Goal: Information Seeking & Learning: Learn about a topic

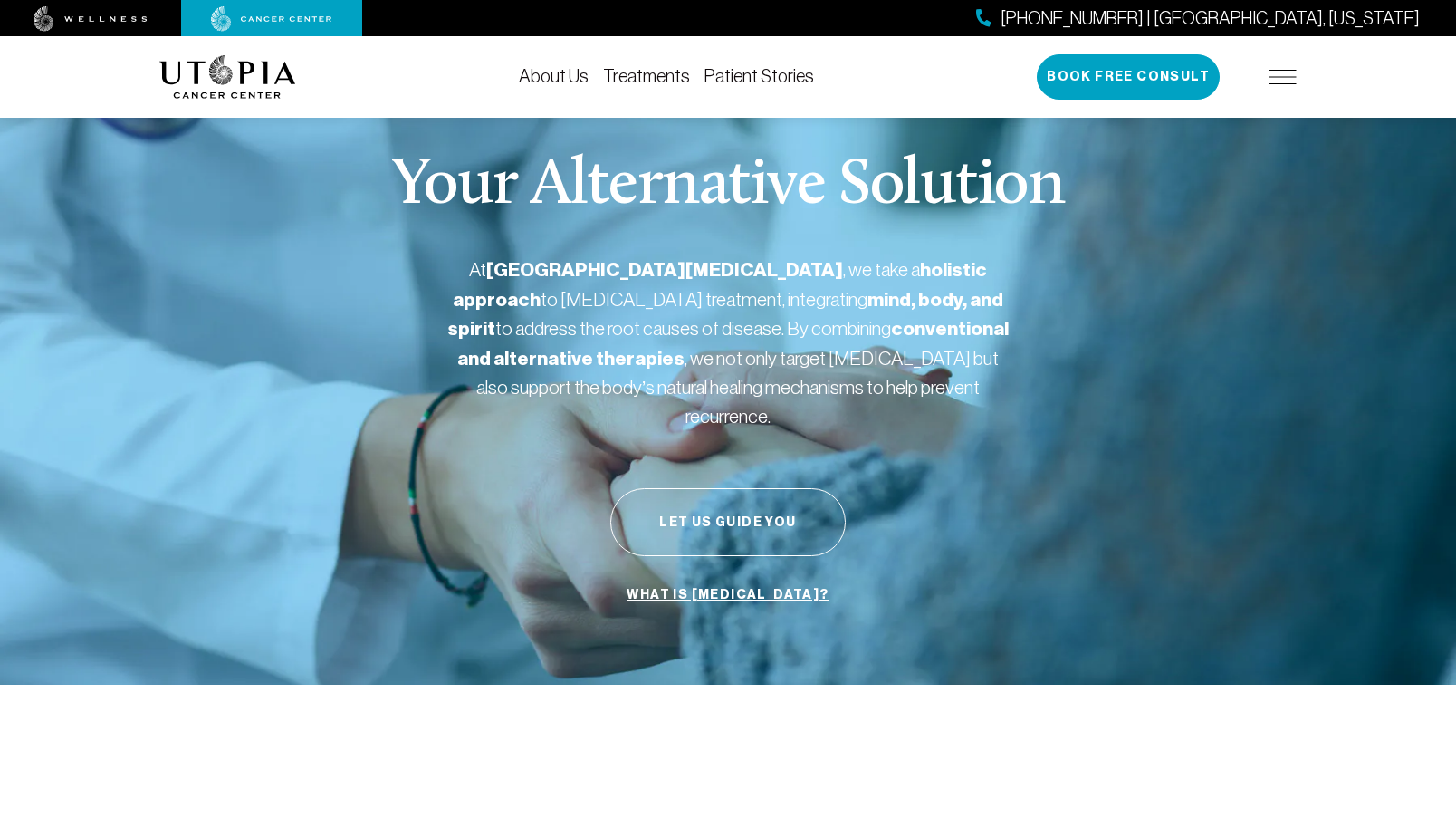
click at [1284, 73] on img at bounding box center [1284, 77] width 28 height 15
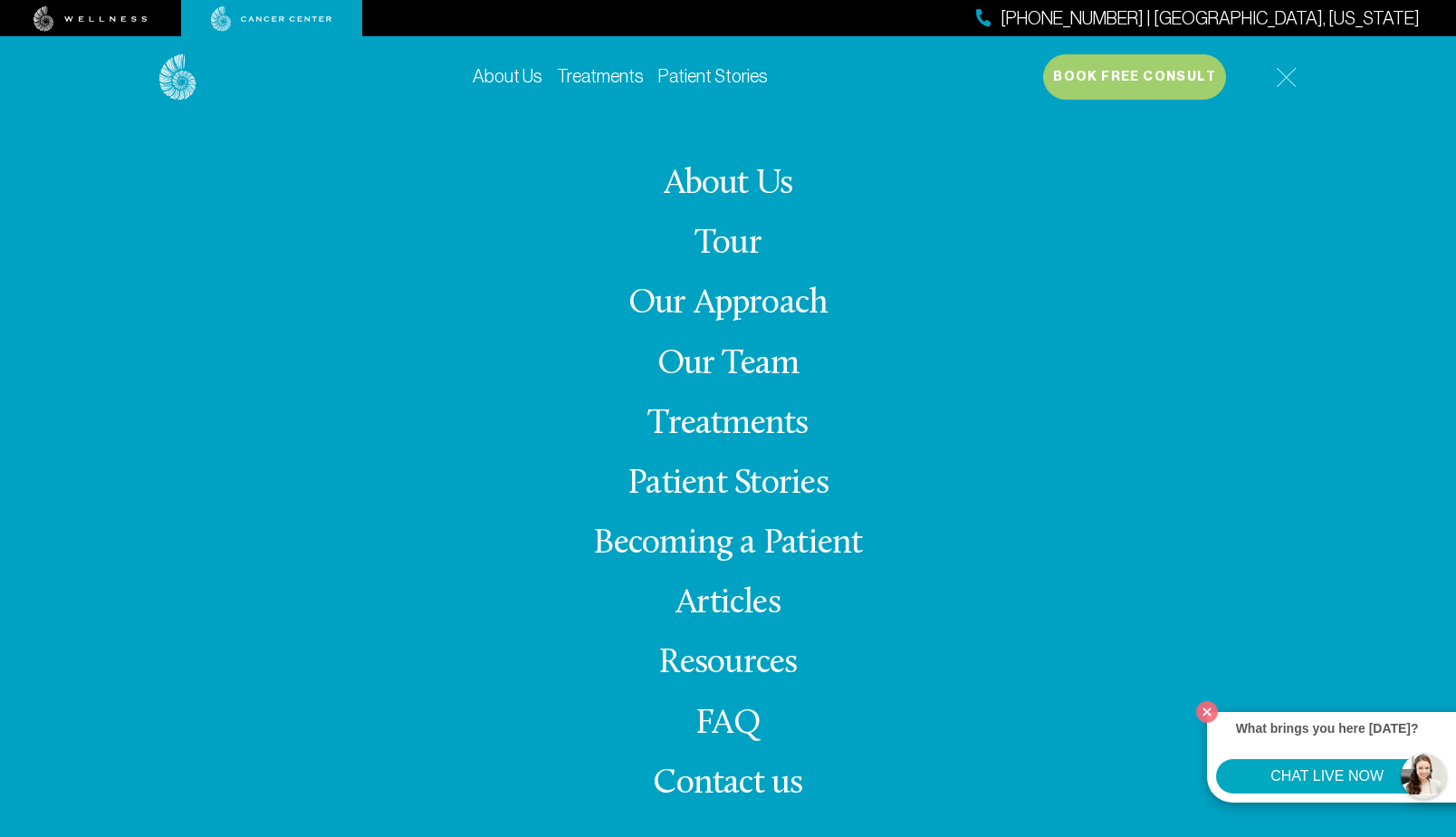
click at [705, 600] on link "Articles" at bounding box center [728, 604] width 105 height 35
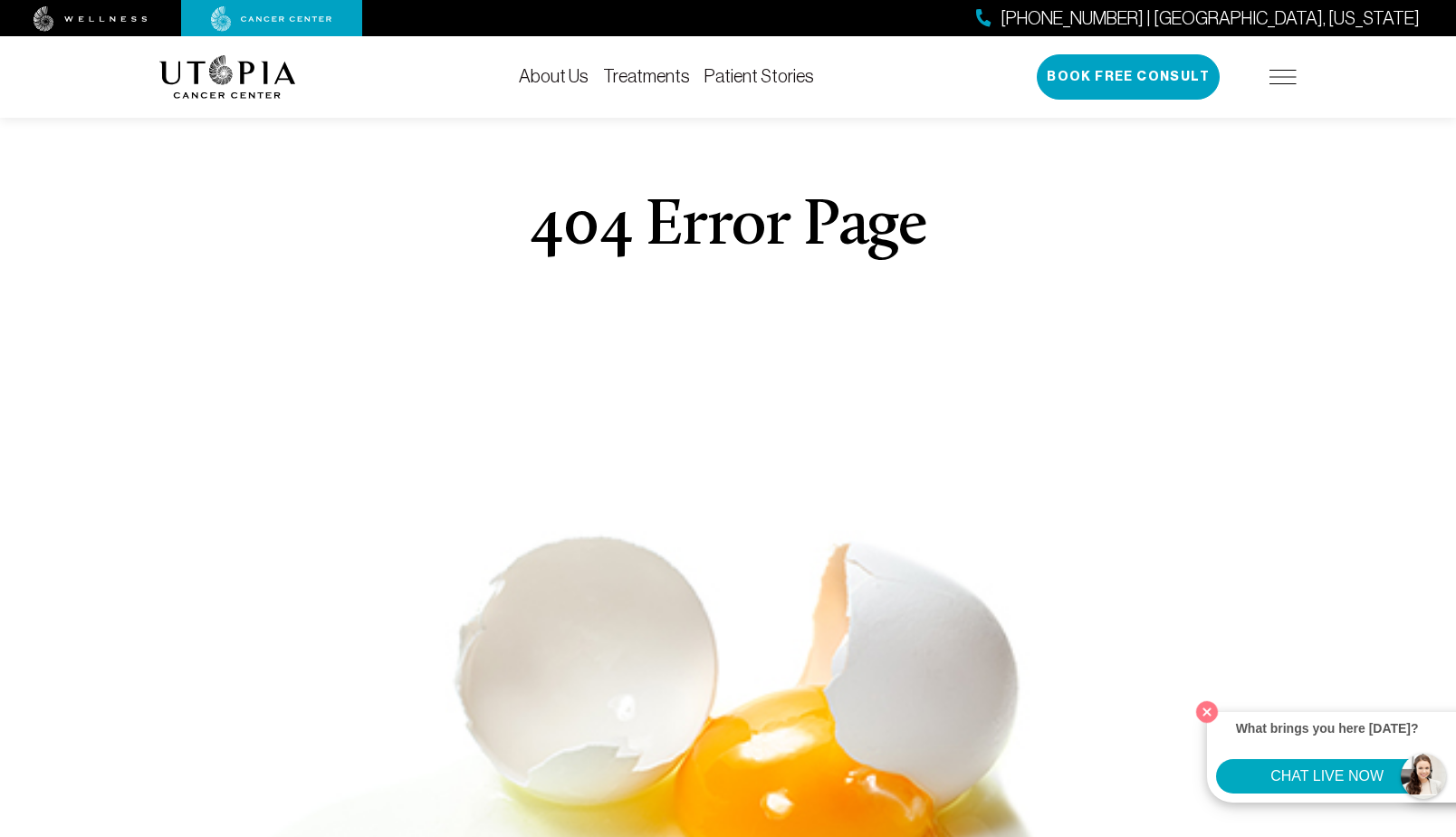
click at [1279, 77] on img at bounding box center [1284, 77] width 28 height 15
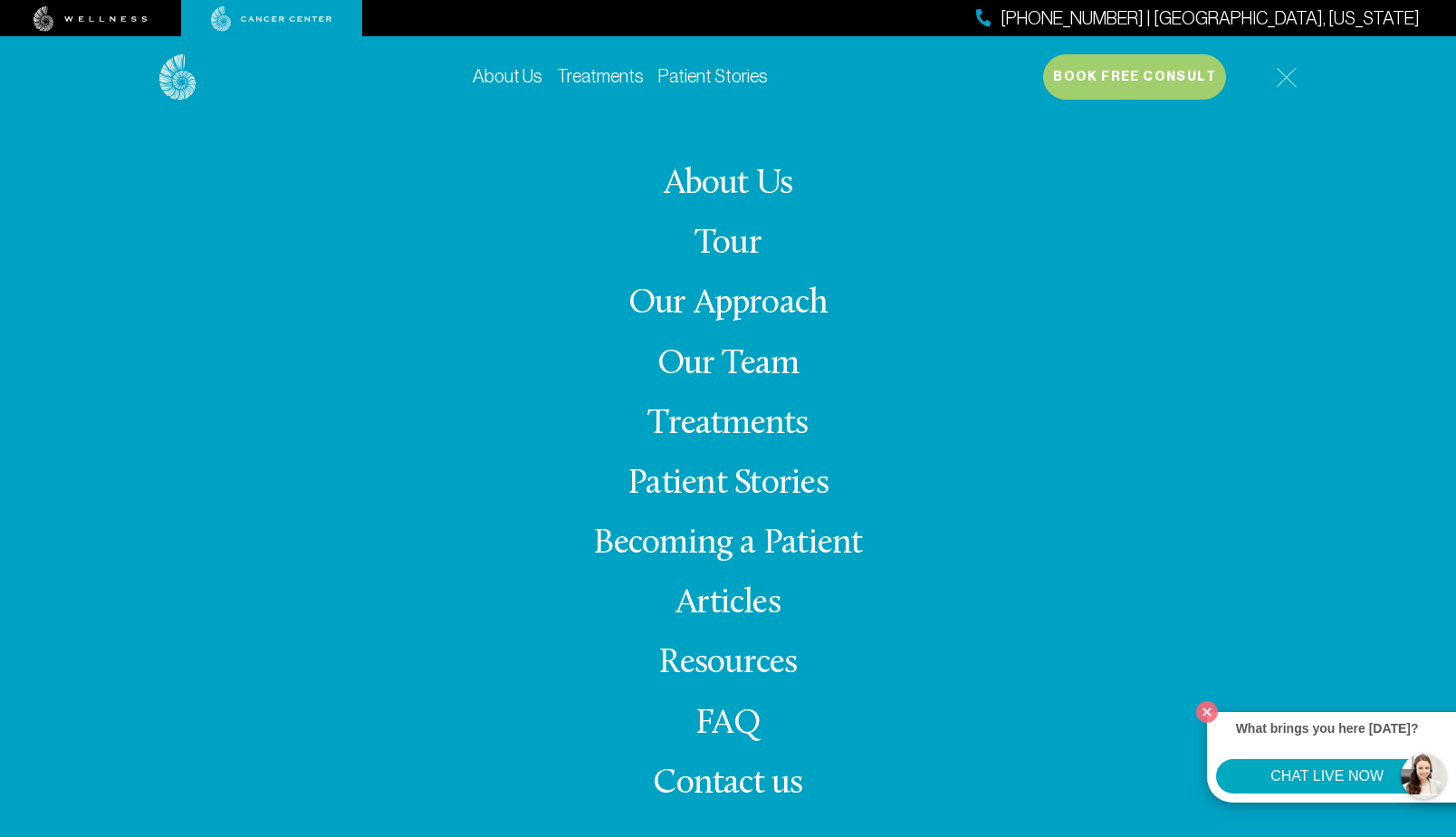
click at [726, 598] on link "Articles" at bounding box center [728, 604] width 105 height 35
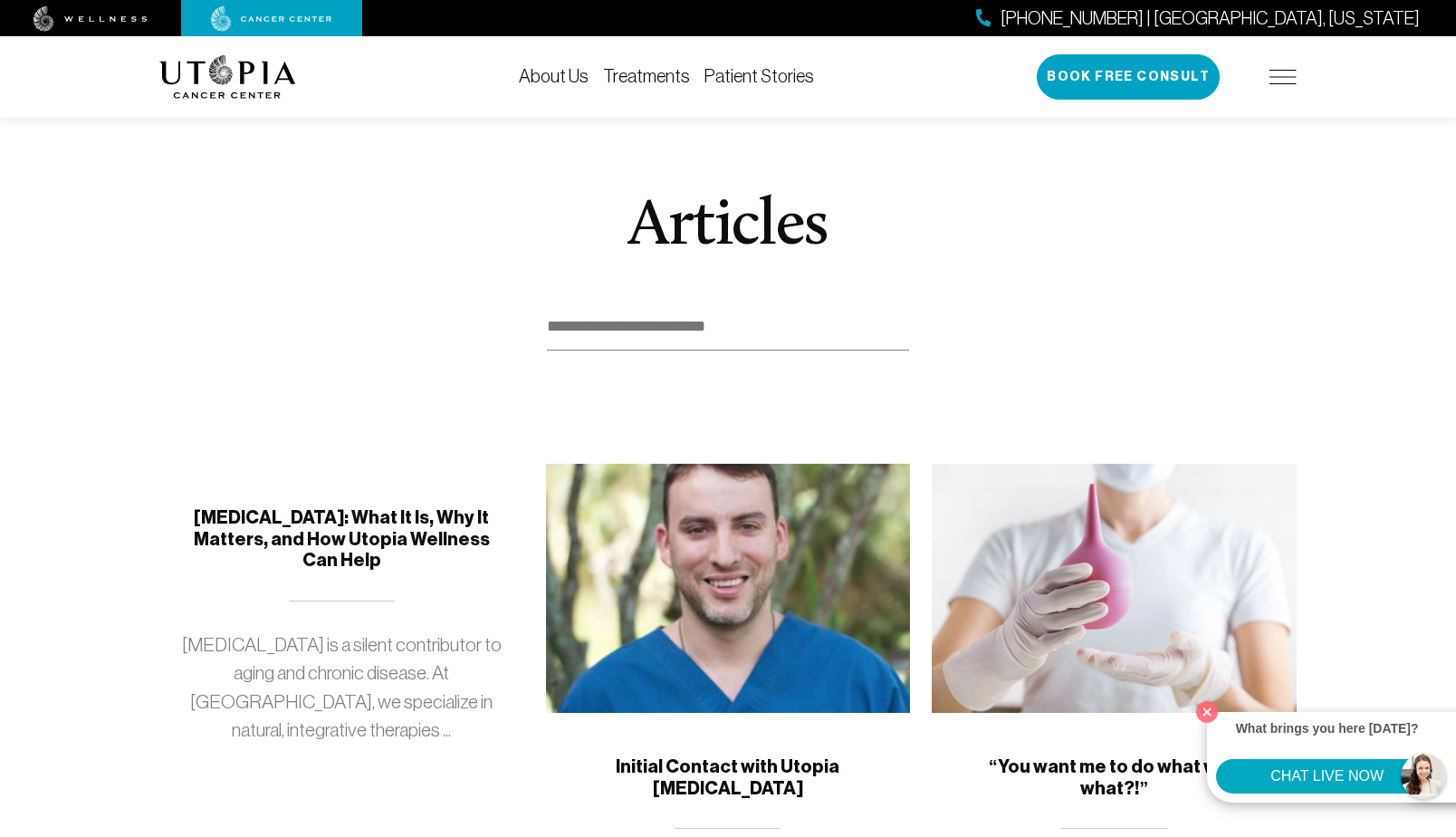
click at [600, 336] on input at bounding box center [728, 327] width 362 height 47
type input "*"
click at [1122, 598] on img at bounding box center [1115, 587] width 365 height 249
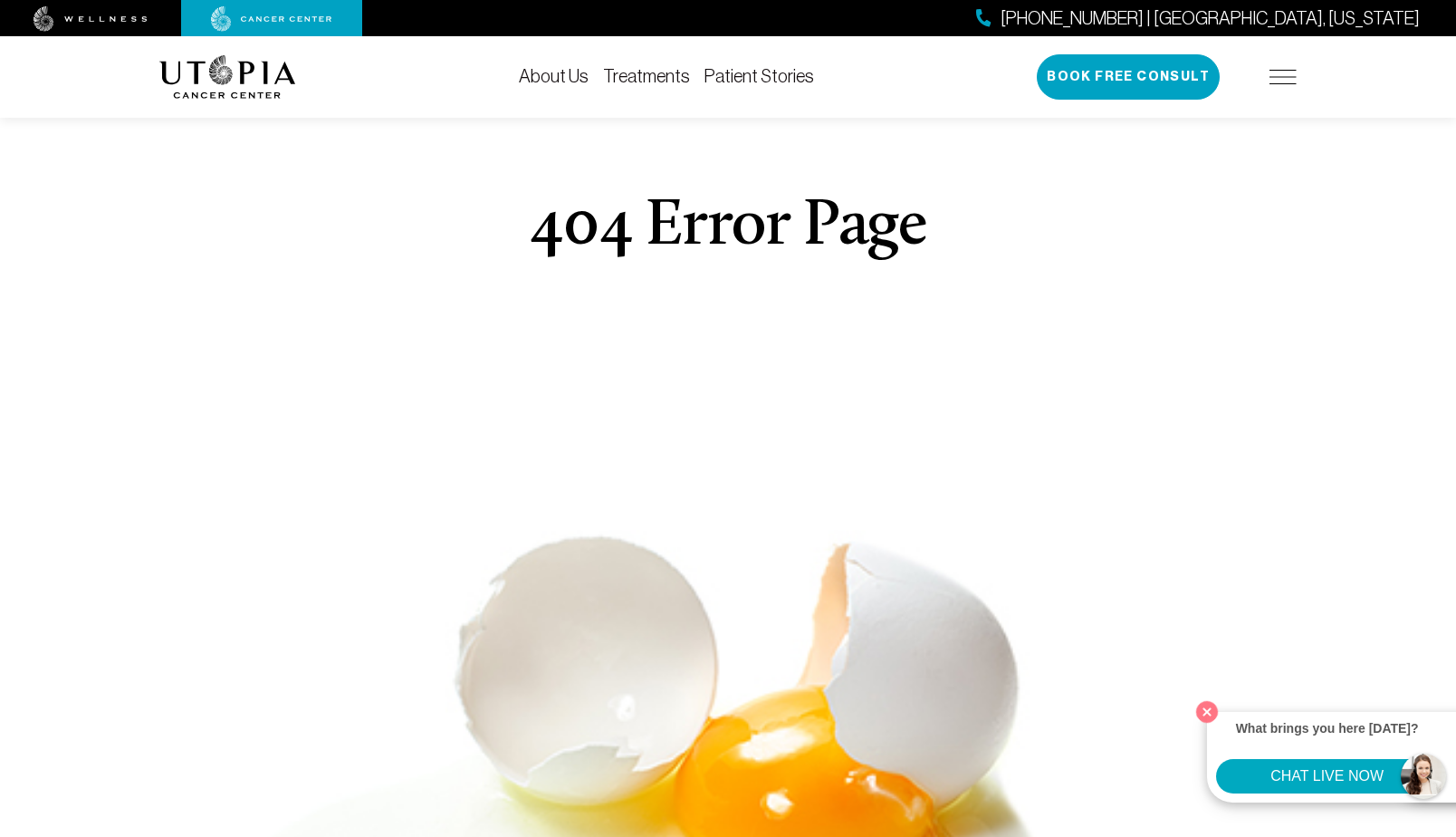
click at [1277, 74] on img at bounding box center [1284, 77] width 28 height 15
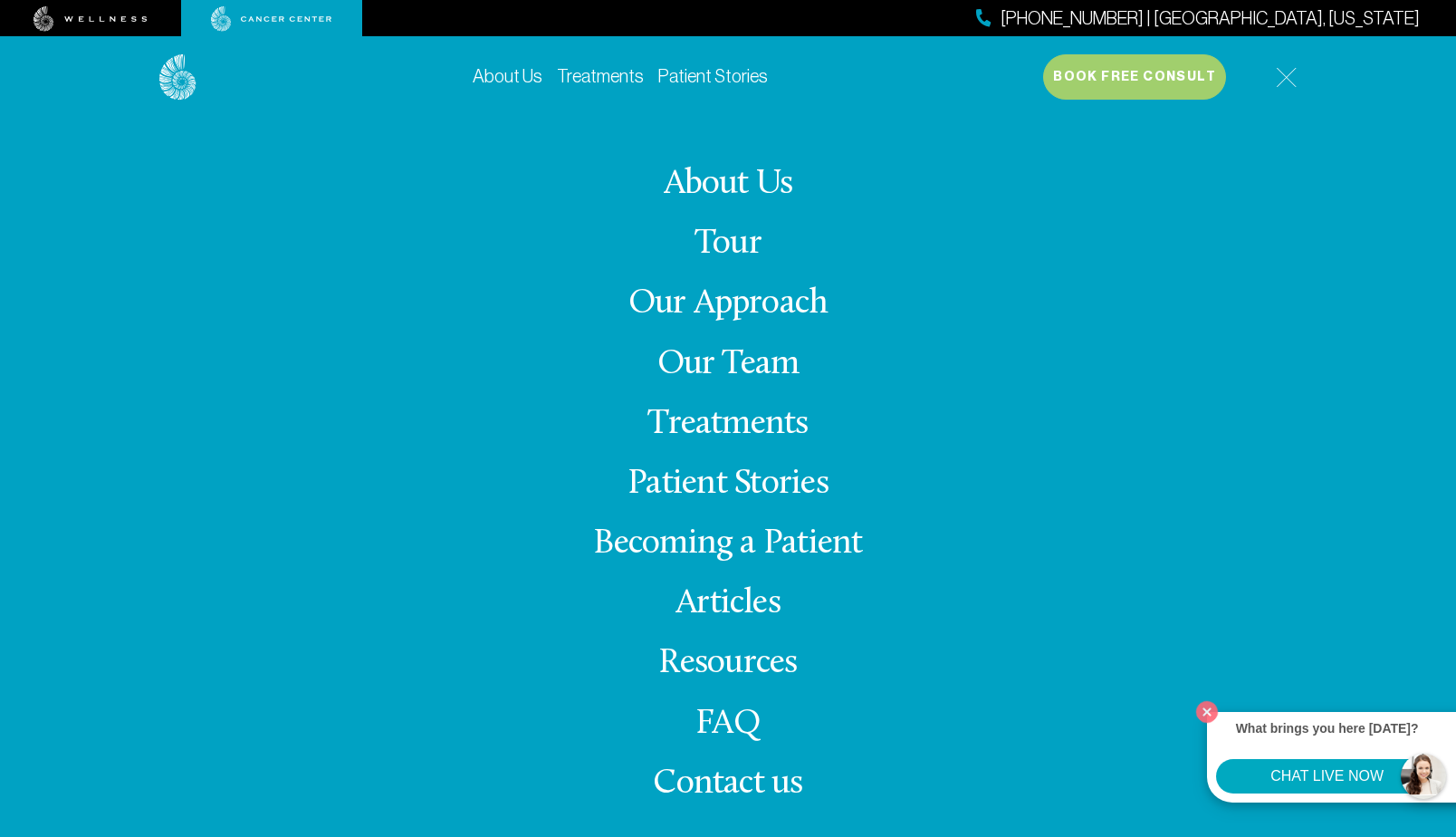
click at [698, 595] on link "Articles" at bounding box center [728, 604] width 105 height 35
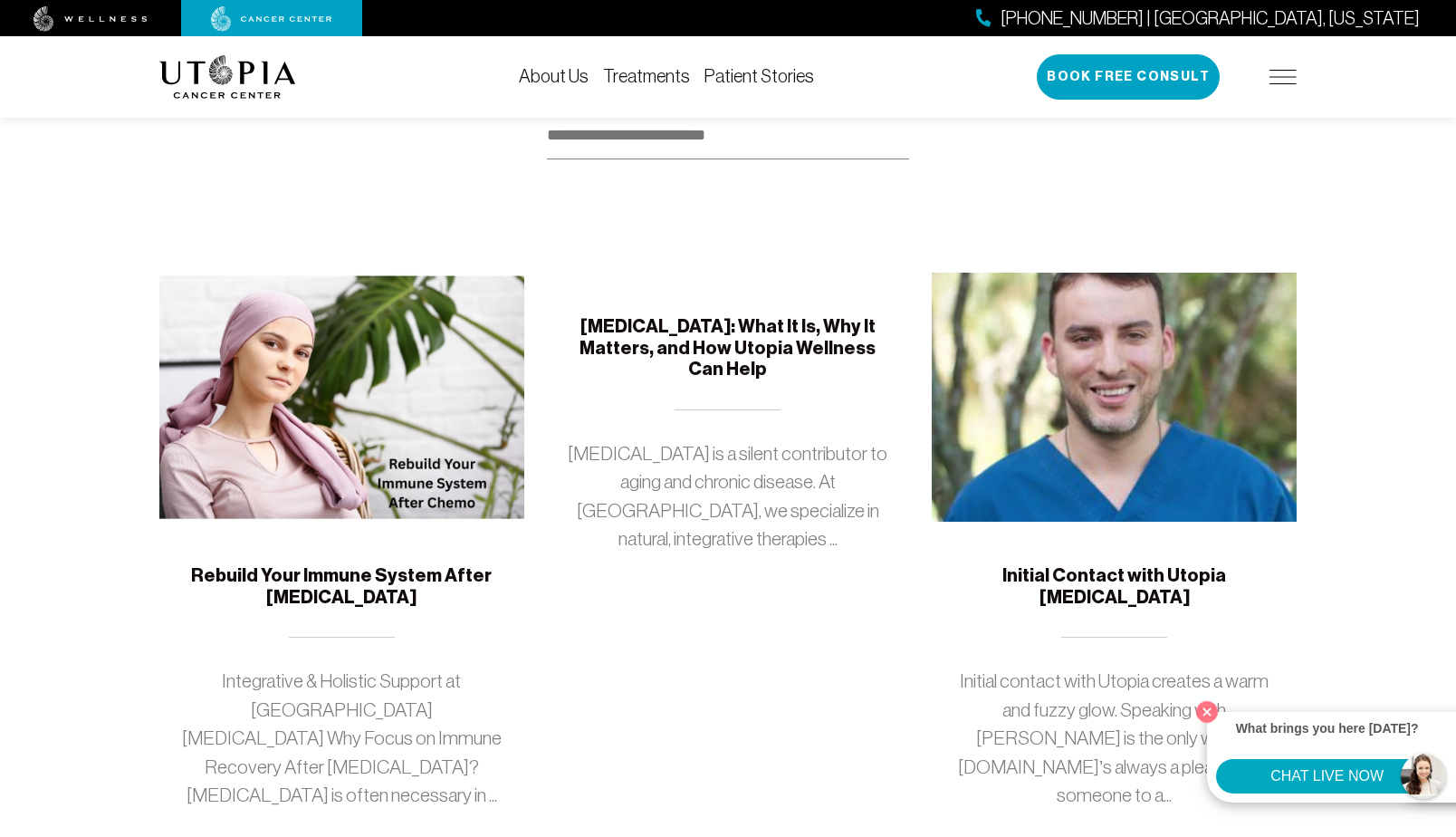
scroll to position [159, 0]
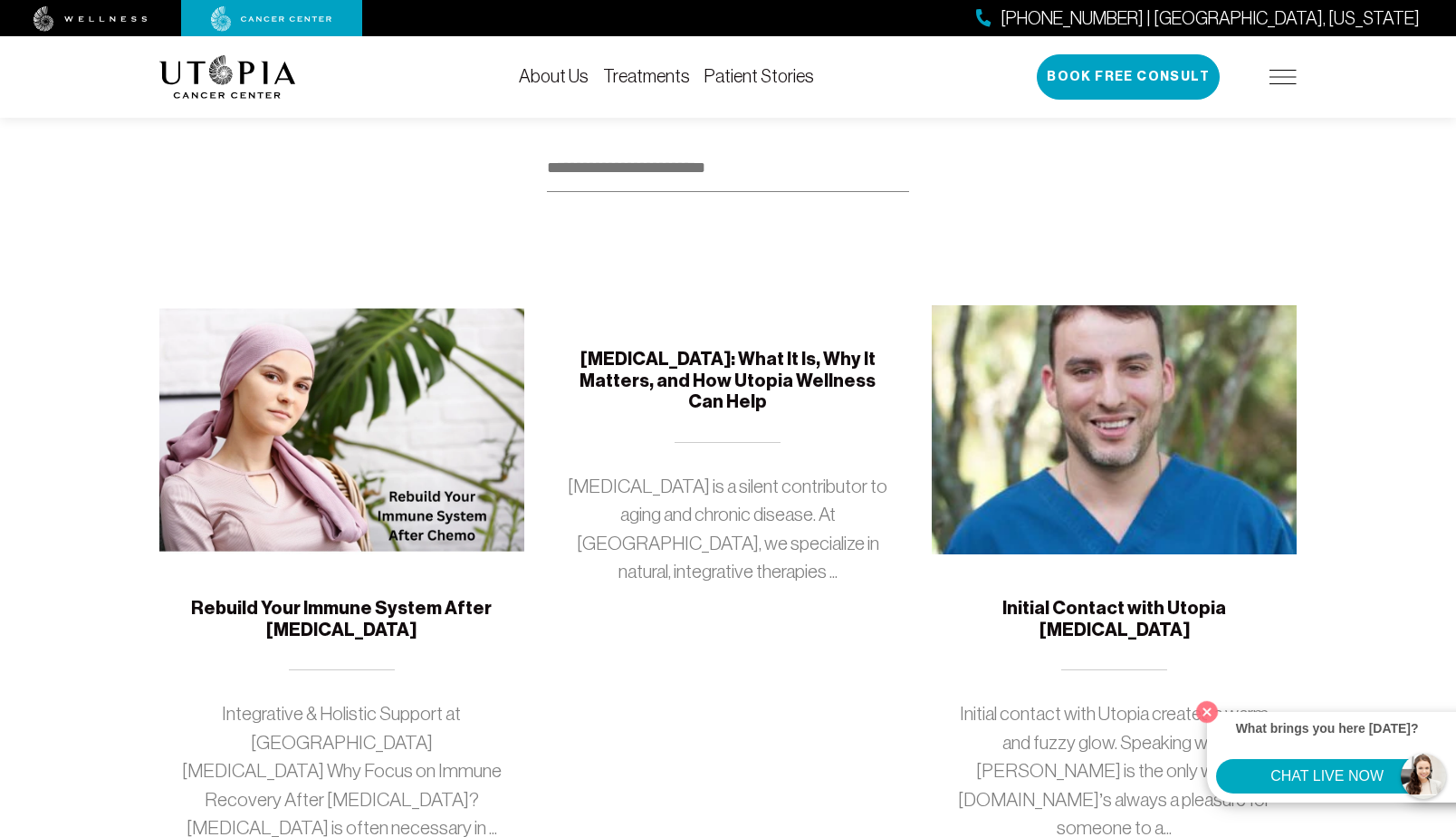
click at [649, 76] on link "Treatments" at bounding box center [646, 76] width 87 height 20
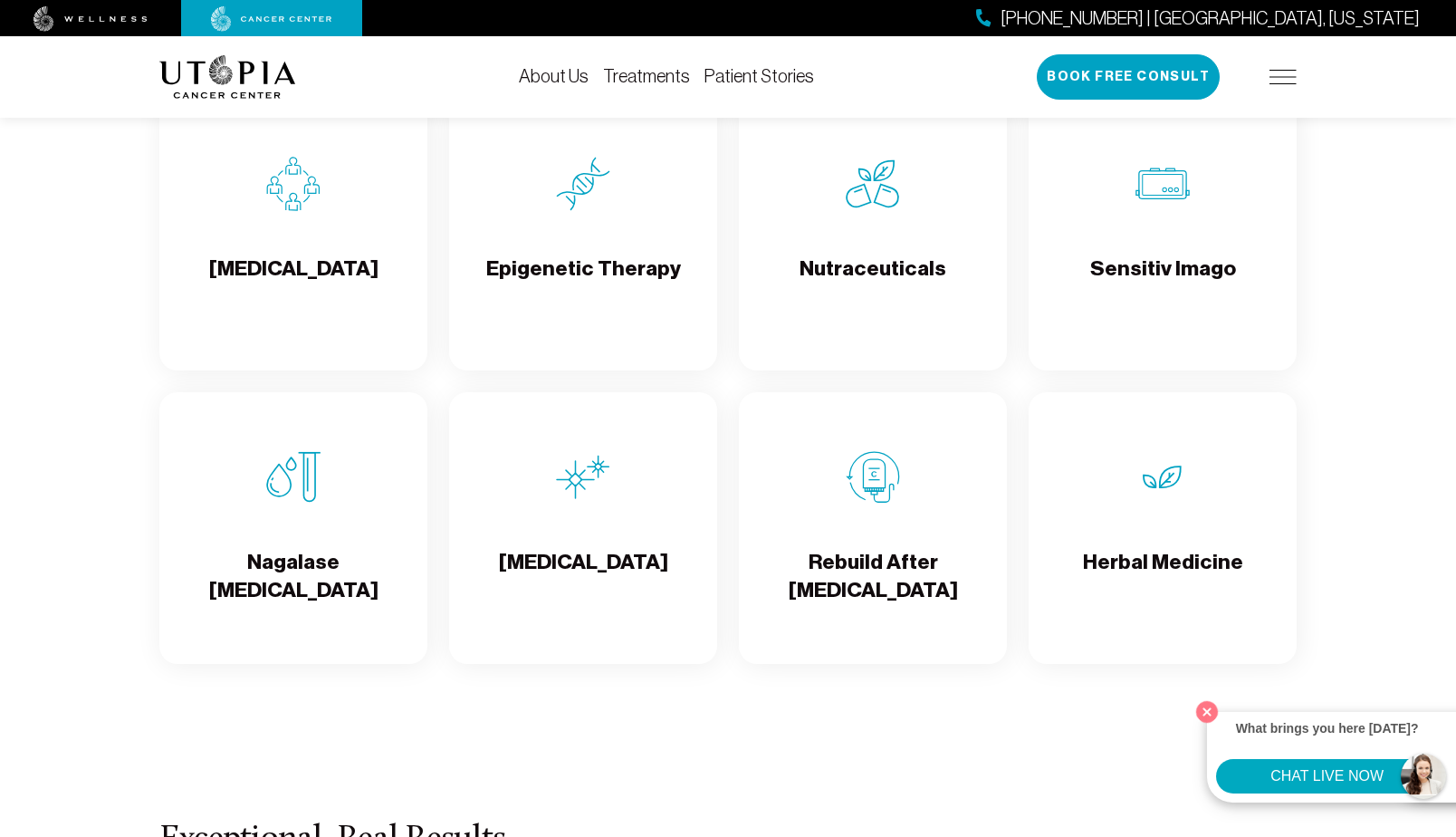
scroll to position [3092, 0]
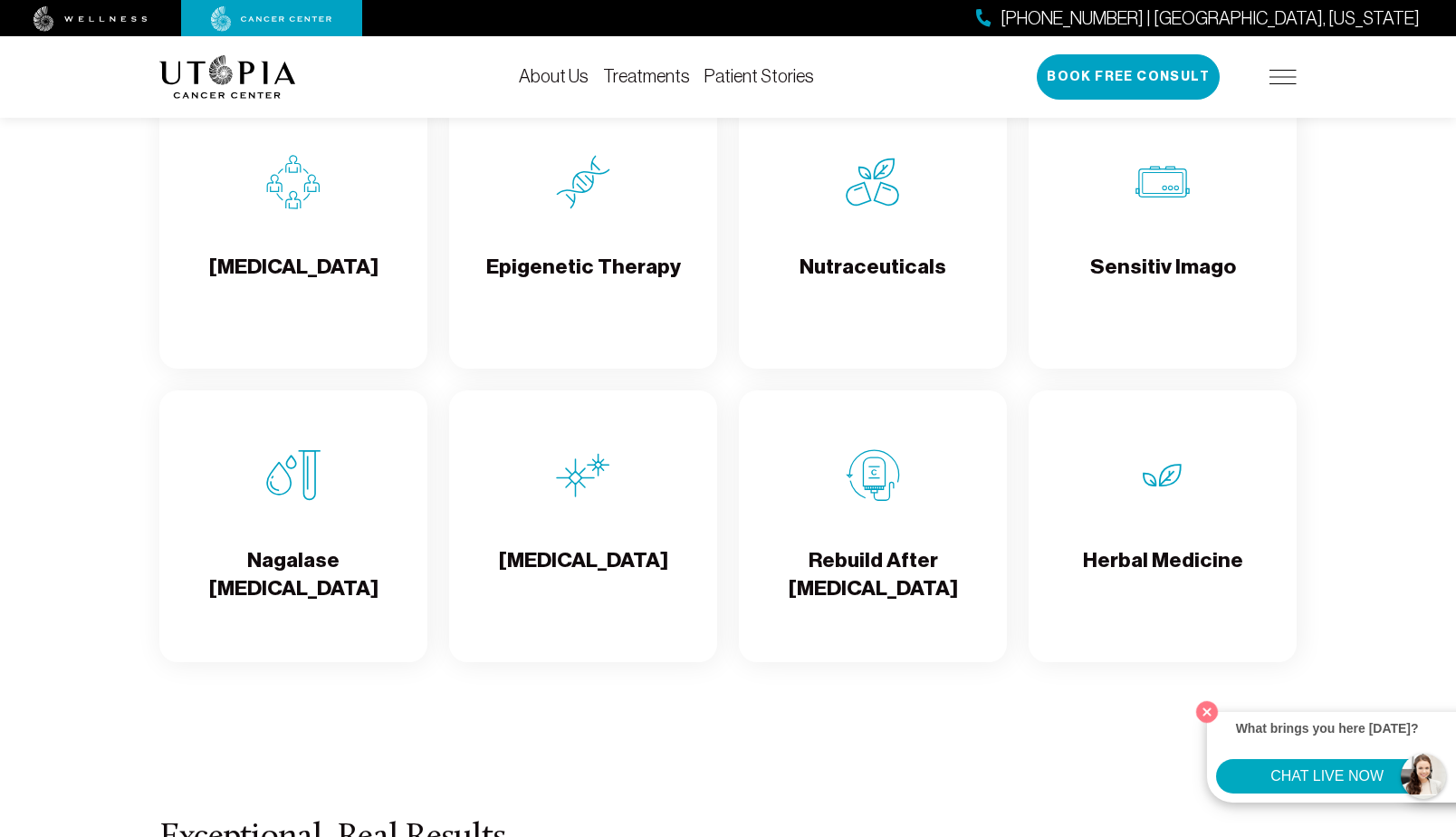
click at [830, 549] on h4 "Rebuild After [MEDICAL_DATA]" at bounding box center [872, 575] width 239 height 59
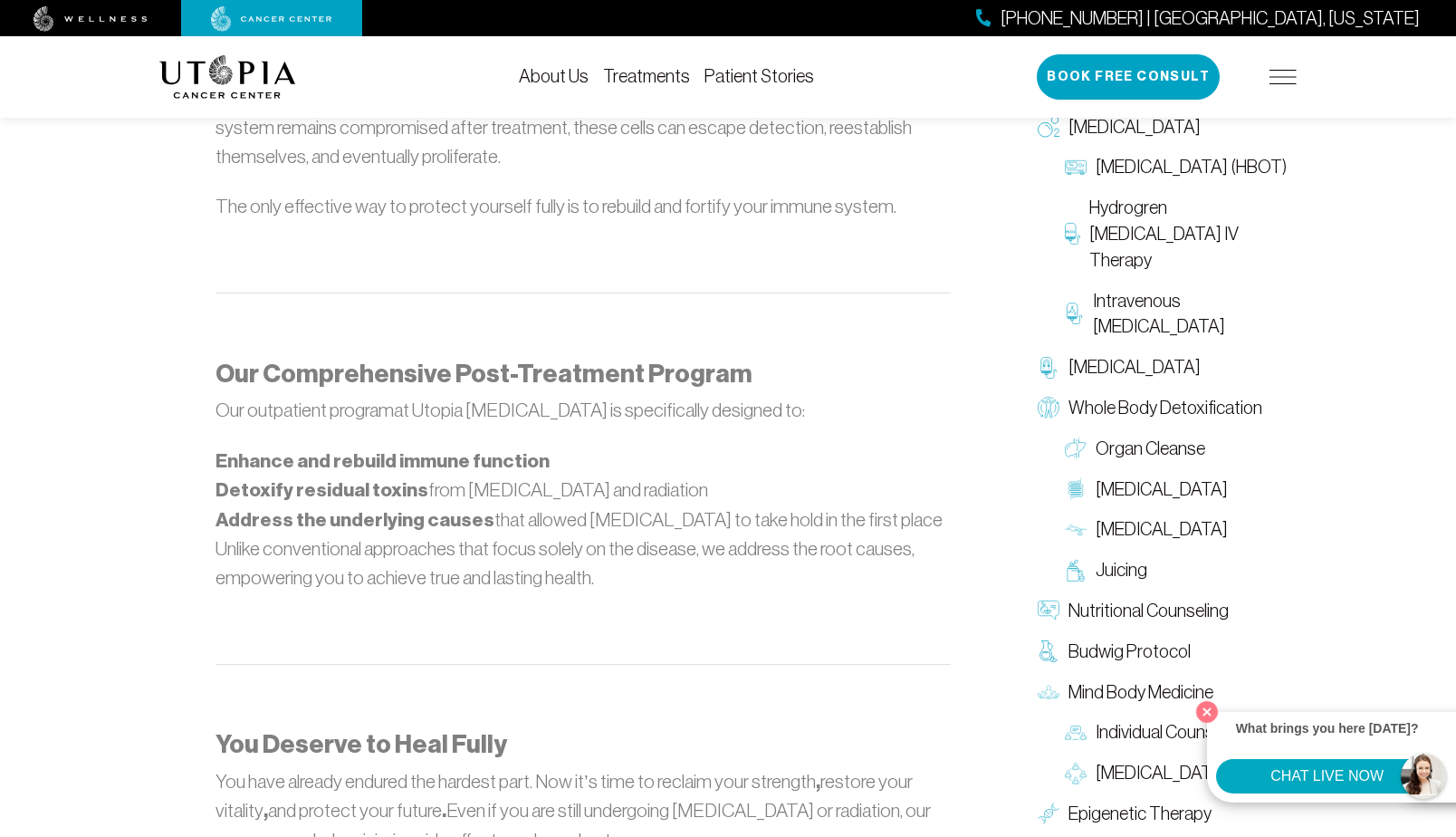
scroll to position [1578, 0]
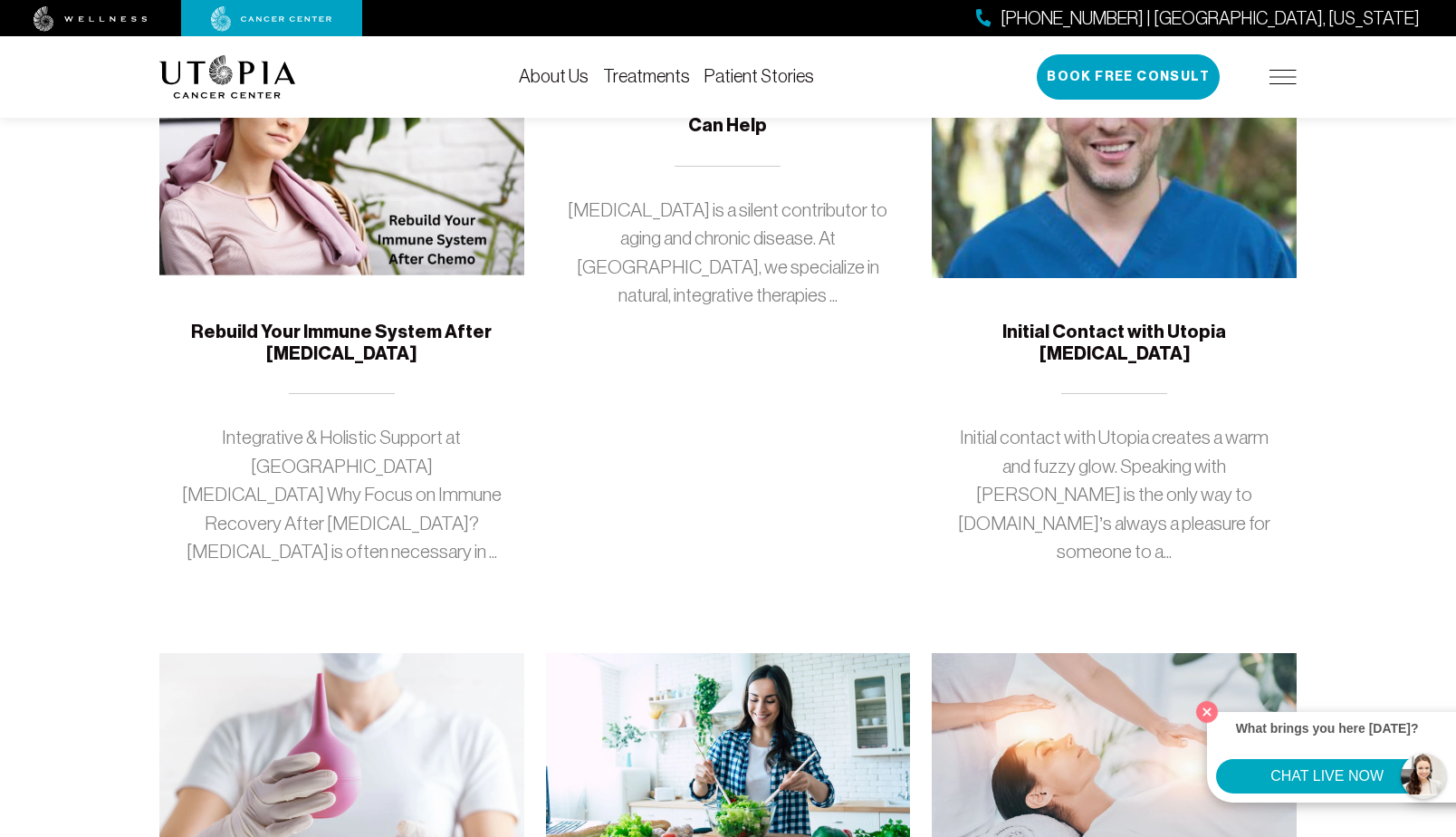
scroll to position [159, 0]
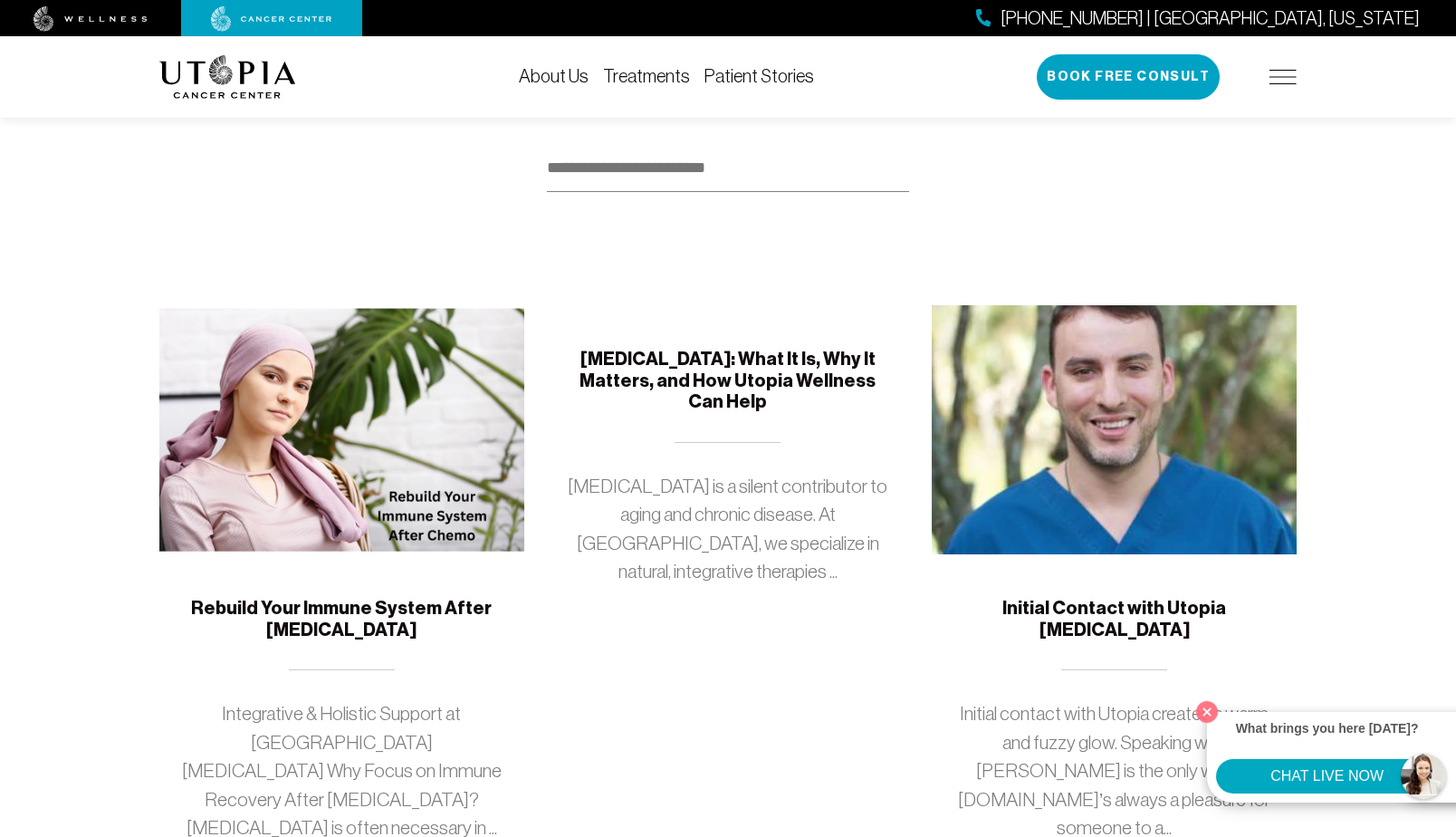
click at [342, 446] on img at bounding box center [342, 430] width 365 height 249
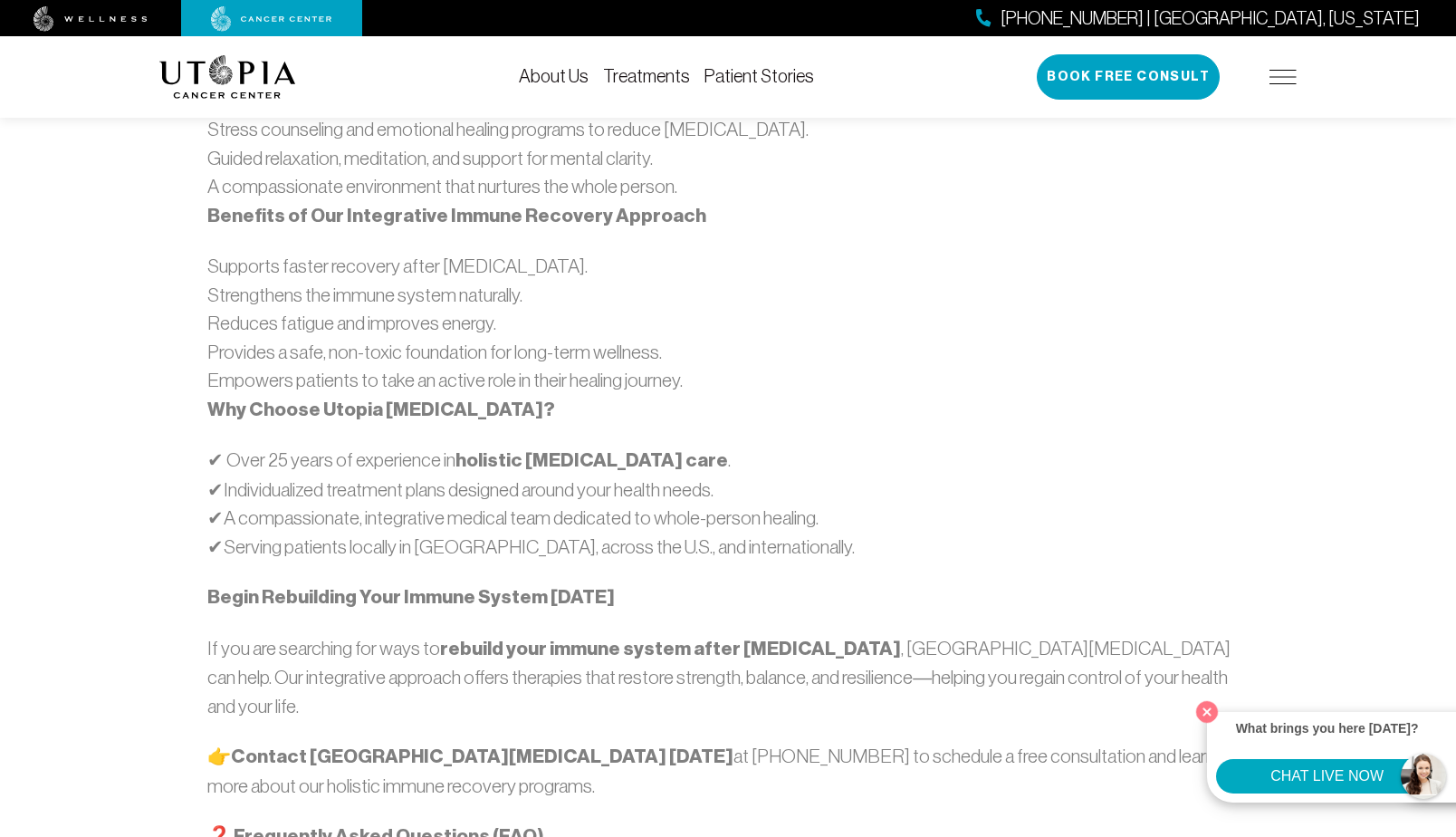
scroll to position [1847, 0]
click at [1274, 77] on img at bounding box center [1284, 77] width 28 height 15
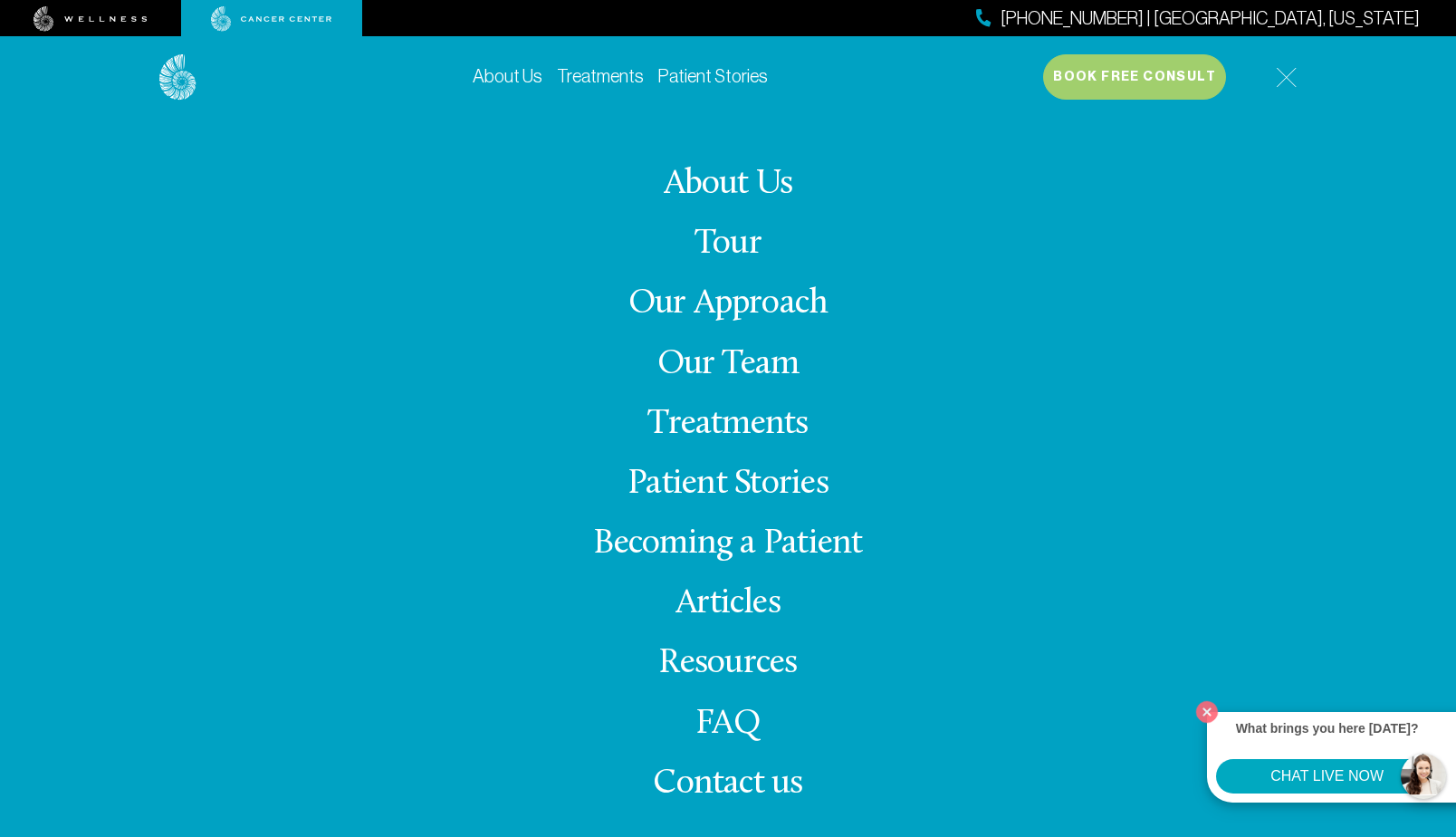
click at [744, 542] on link "Becoming a Patient" at bounding box center [728, 543] width 269 height 35
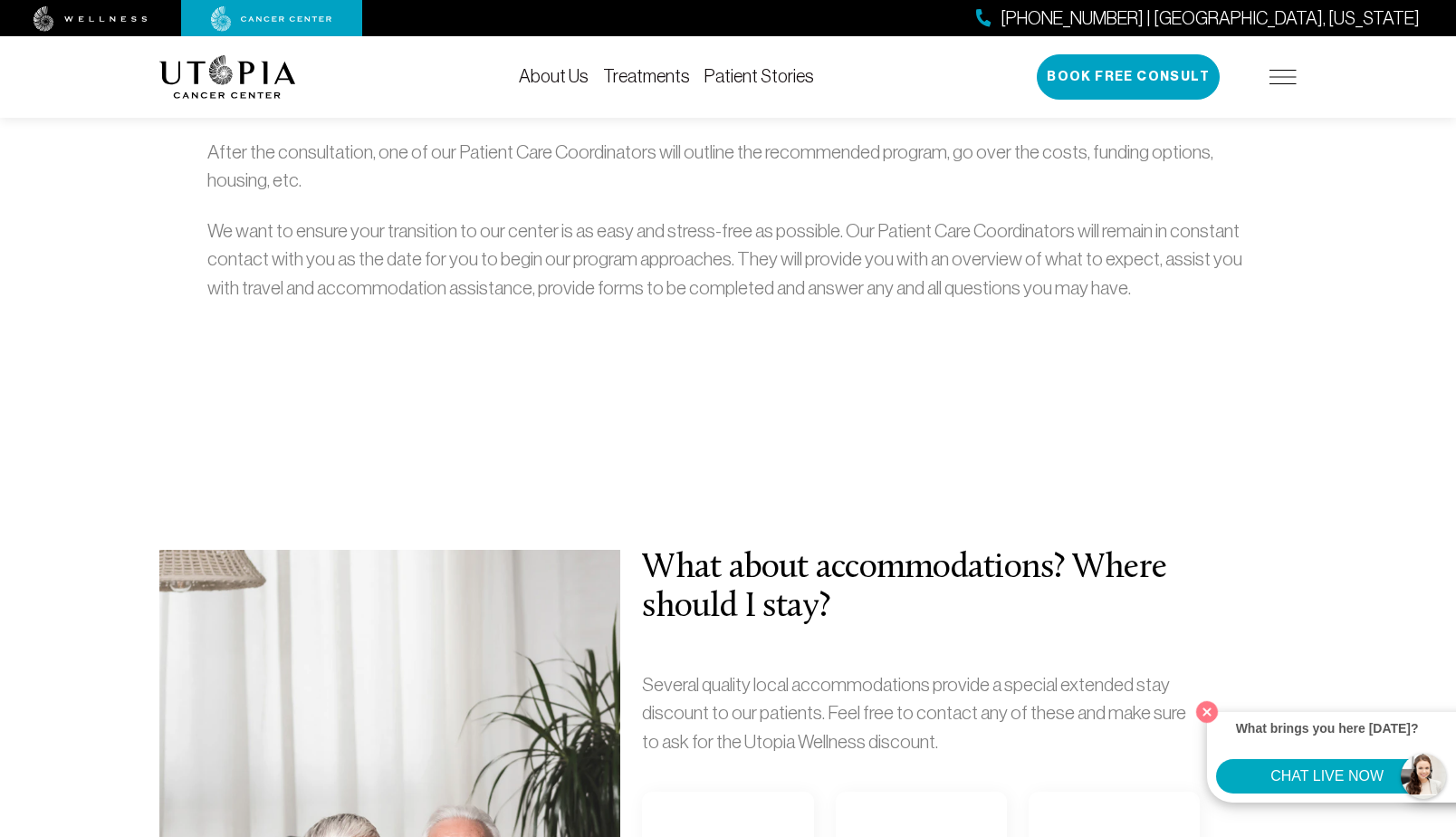
scroll to position [748, 0]
click at [1285, 77] on img at bounding box center [1284, 77] width 28 height 15
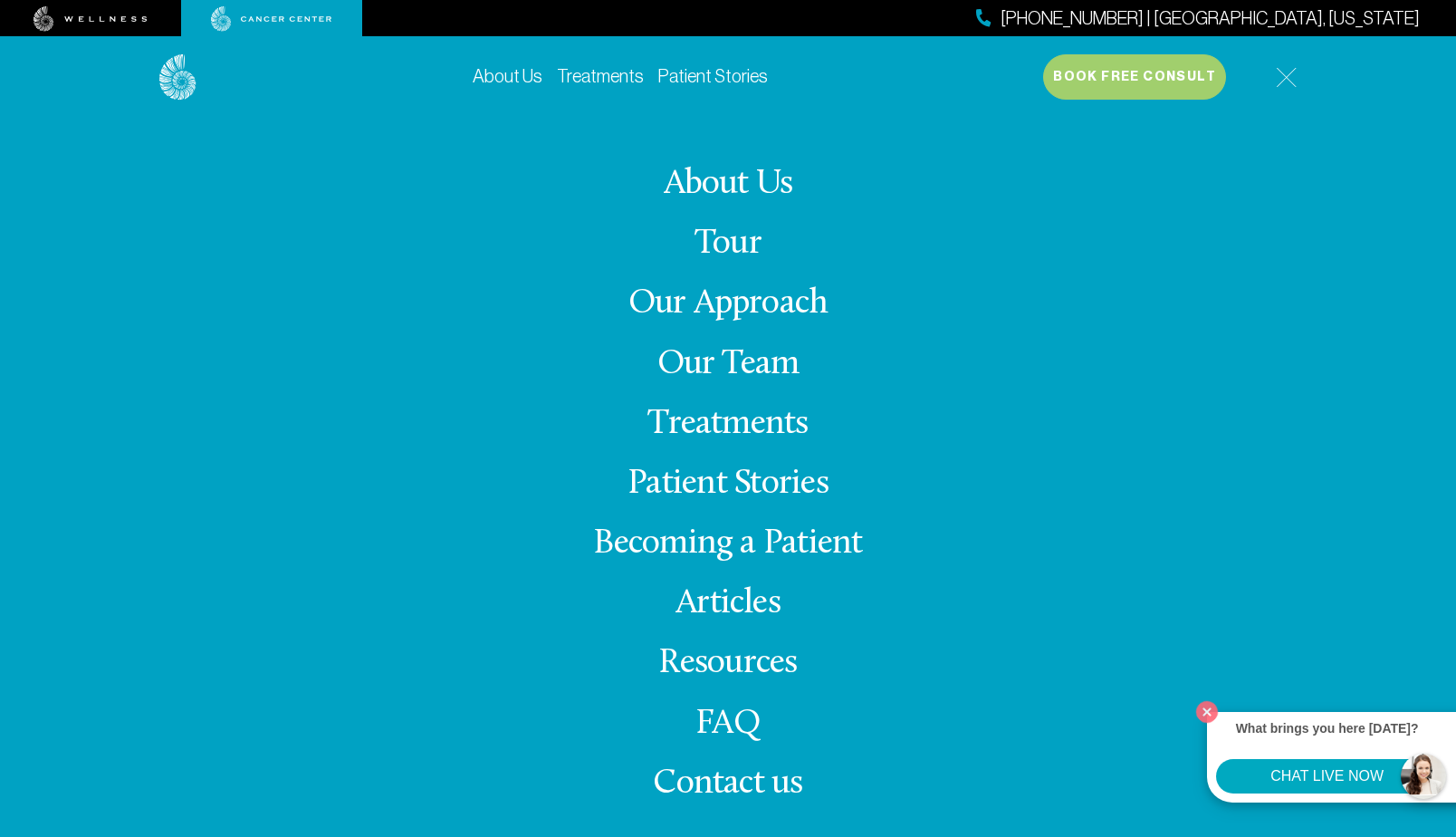
click at [698, 604] on link "Articles" at bounding box center [728, 604] width 105 height 35
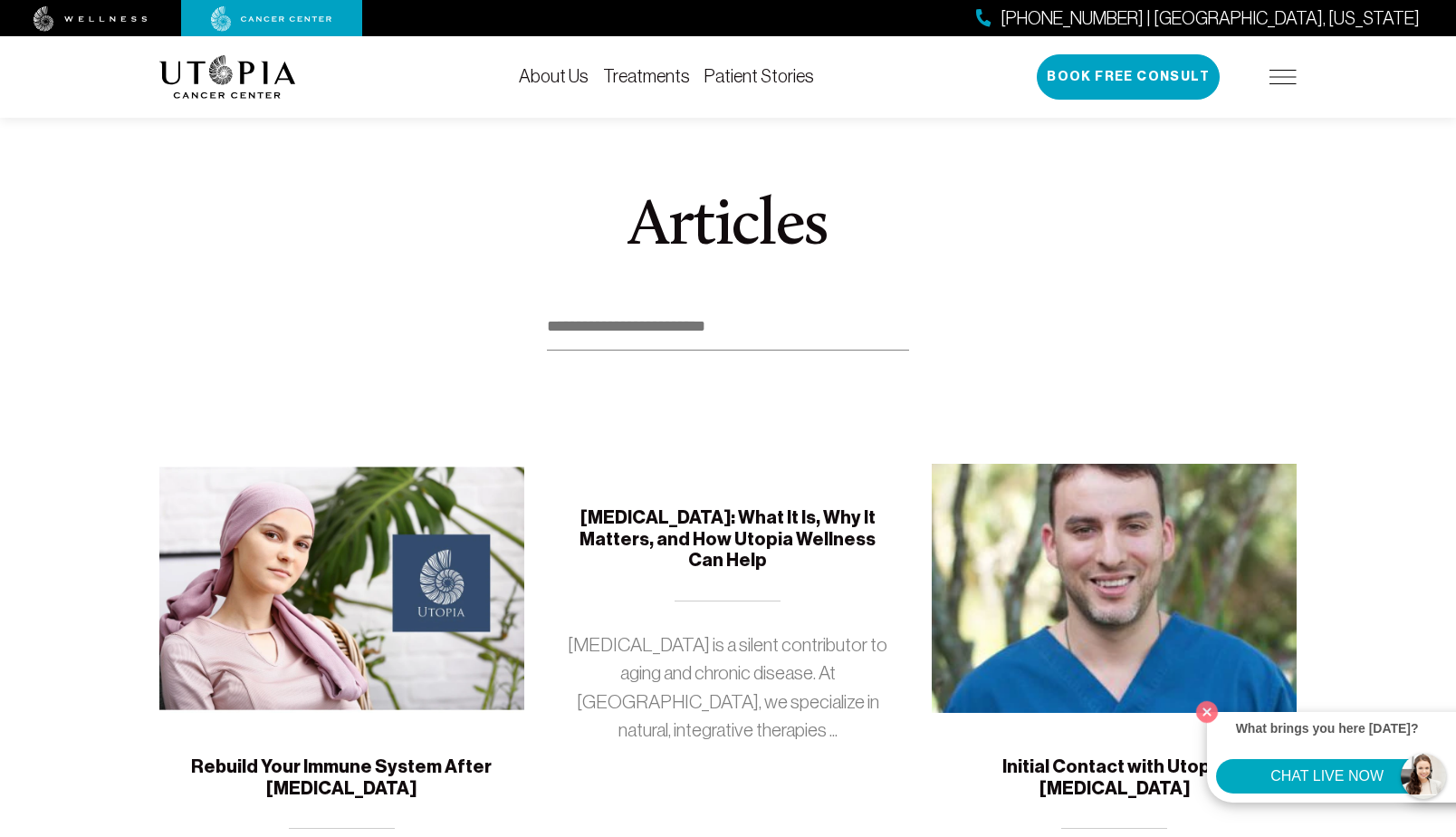
click at [302, 588] on img at bounding box center [342, 587] width 365 height 249
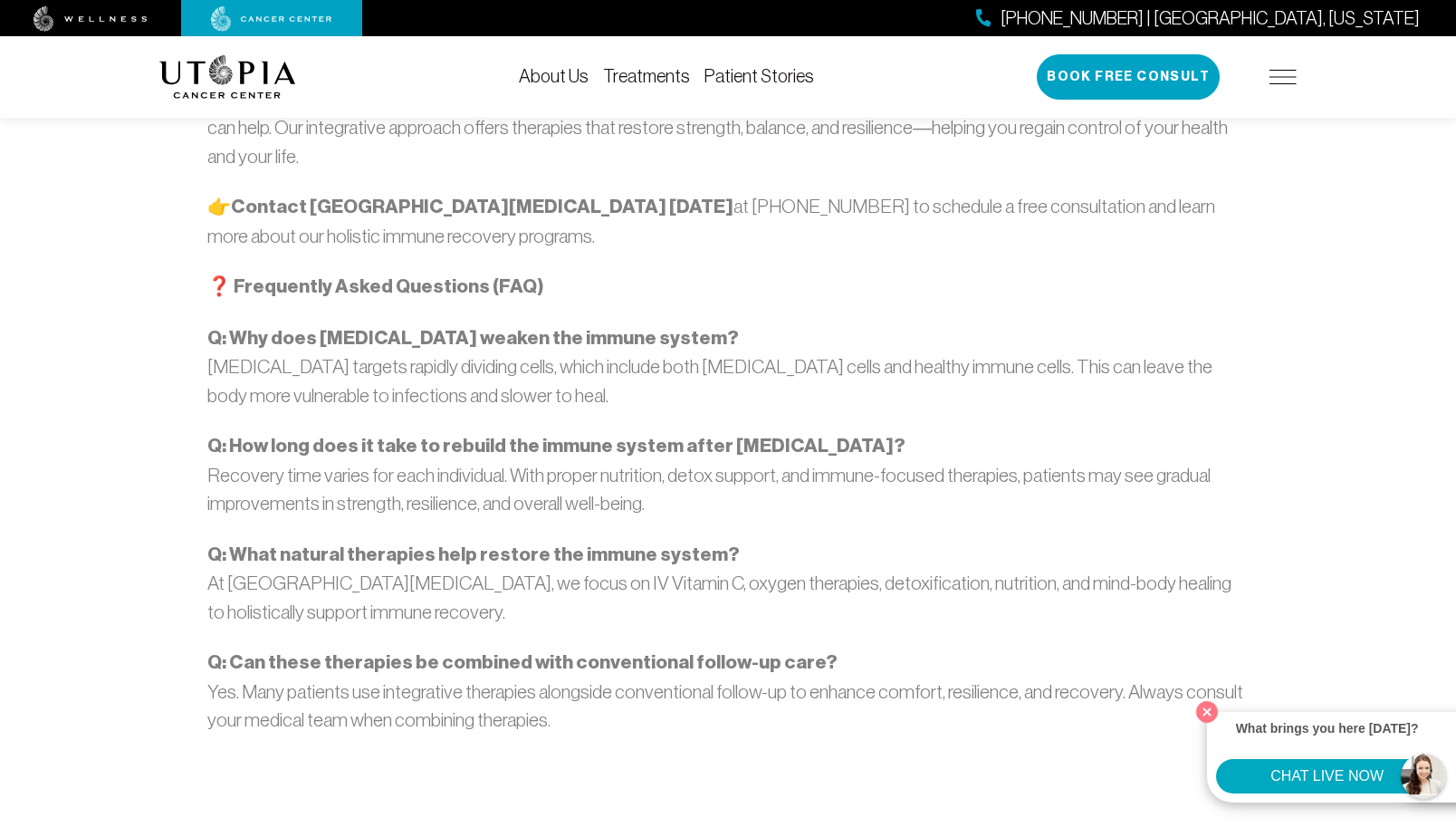
scroll to position [2398, 0]
